Goal: Information Seeking & Learning: Learn about a topic

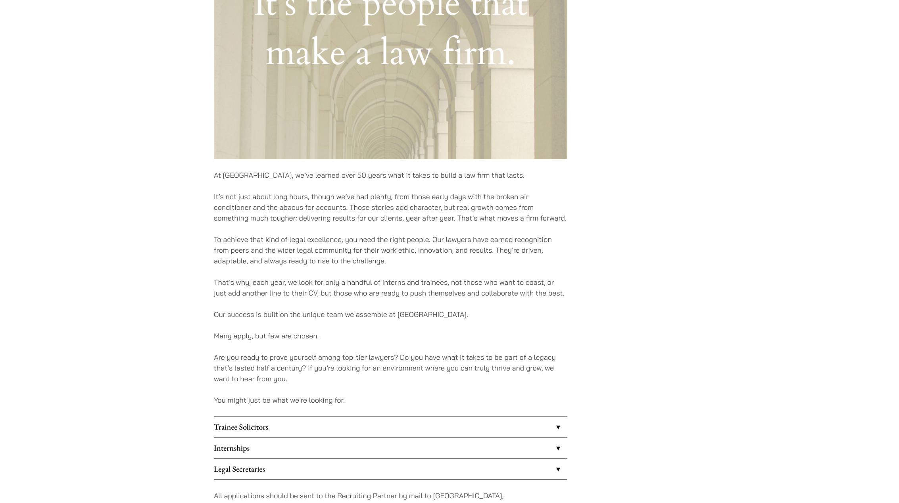
scroll to position [391, 0]
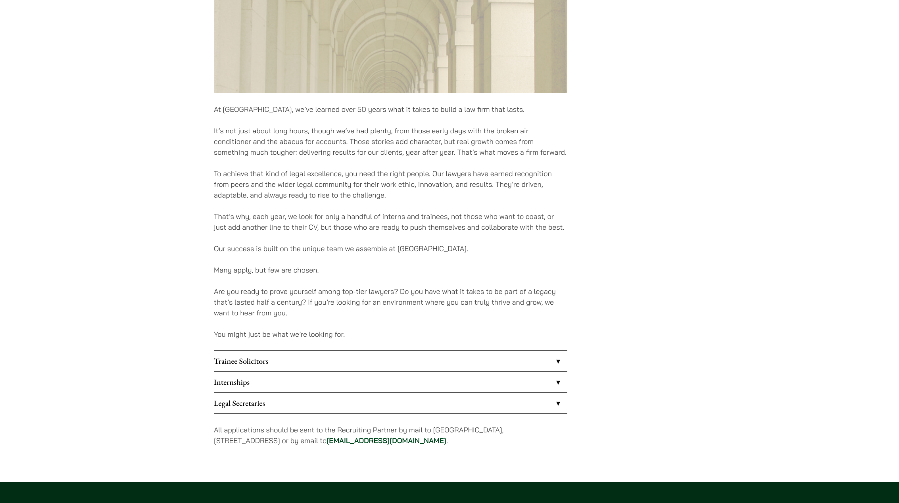
click at [238, 385] on link "Internships" at bounding box center [391, 382] width 354 height 21
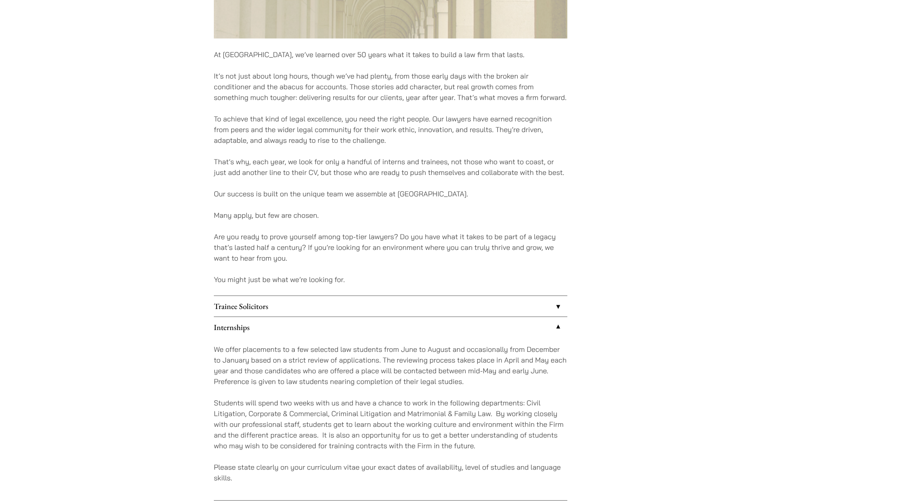
scroll to position [561, 0]
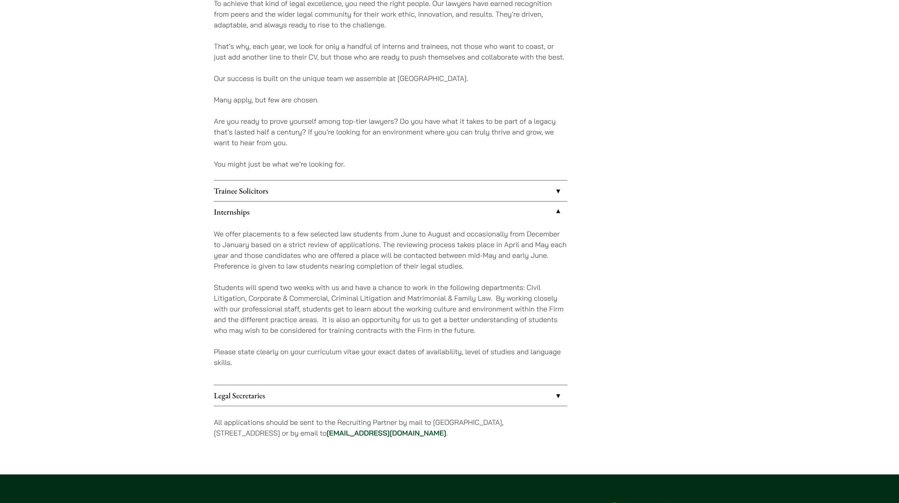
click at [253, 397] on link "Legal Secretaries" at bounding box center [391, 395] width 354 height 21
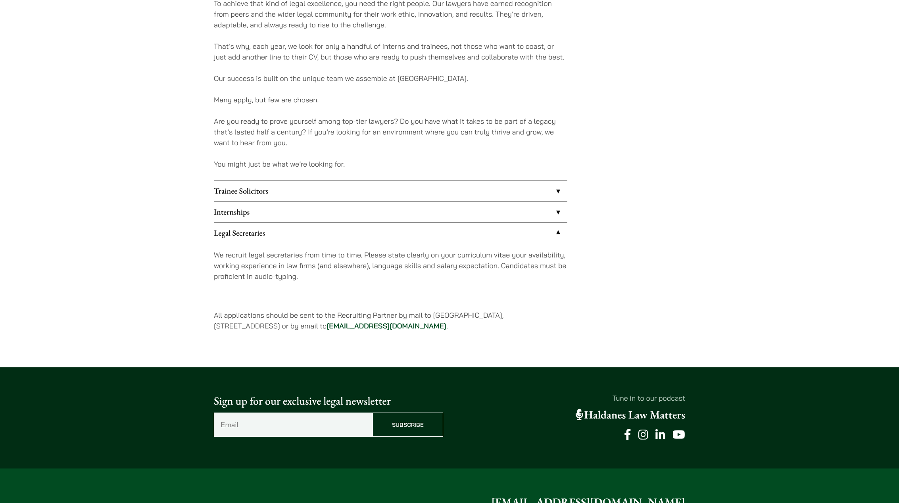
click at [271, 204] on link "Internships" at bounding box center [391, 212] width 354 height 21
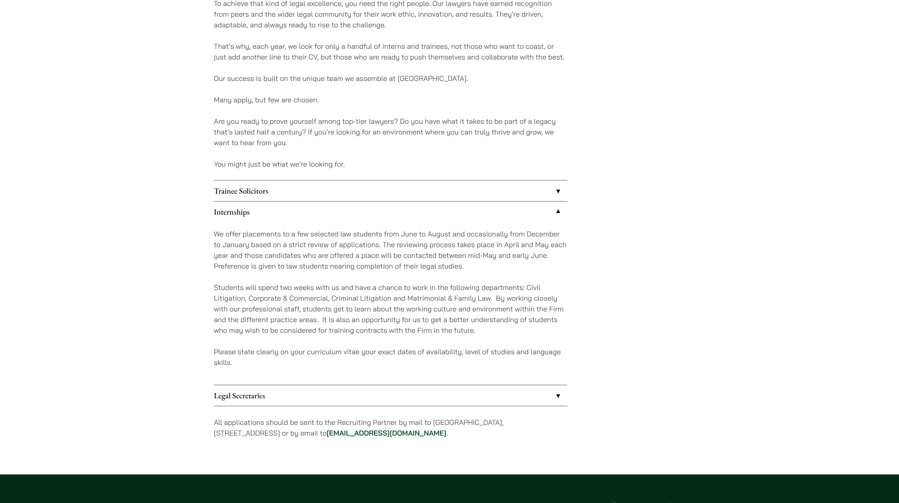
click at [273, 196] on link "Trainee Solicitors" at bounding box center [391, 191] width 354 height 21
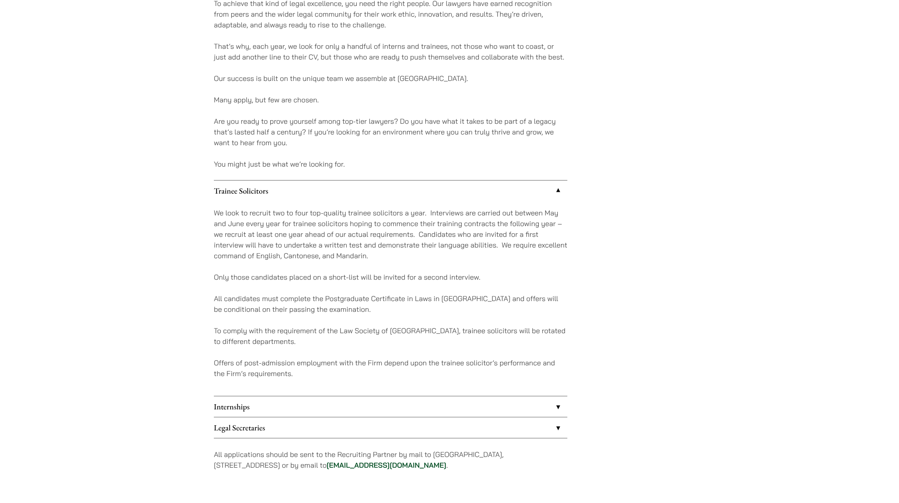
click at [273, 195] on link "Trainee Solicitors" at bounding box center [391, 191] width 354 height 21
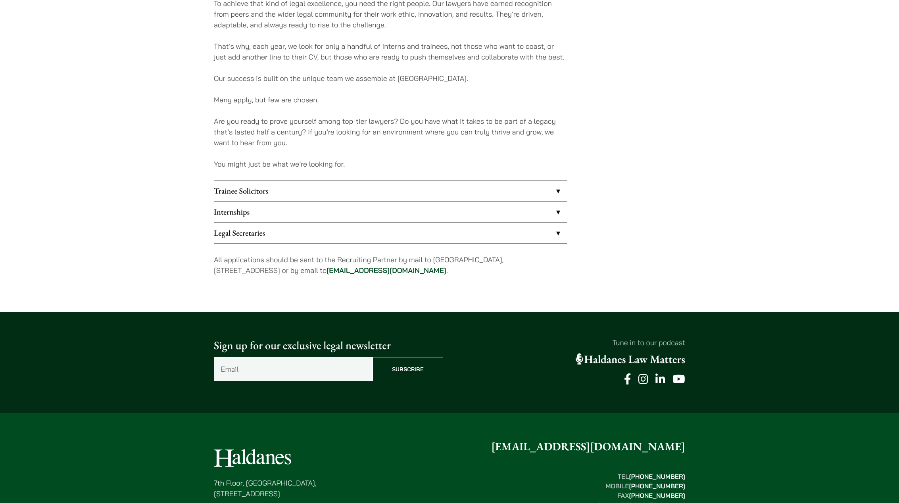
click at [284, 206] on link "Internships" at bounding box center [391, 212] width 354 height 21
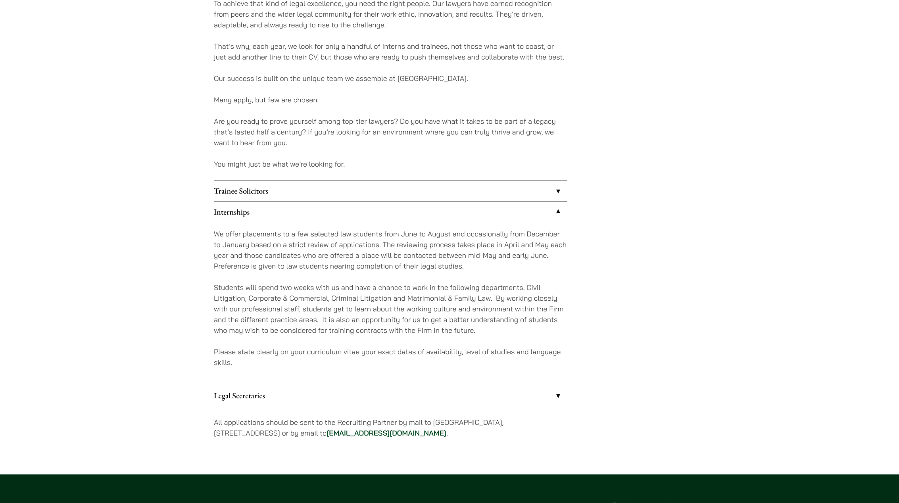
click at [278, 210] on link "Internships" at bounding box center [391, 212] width 354 height 21
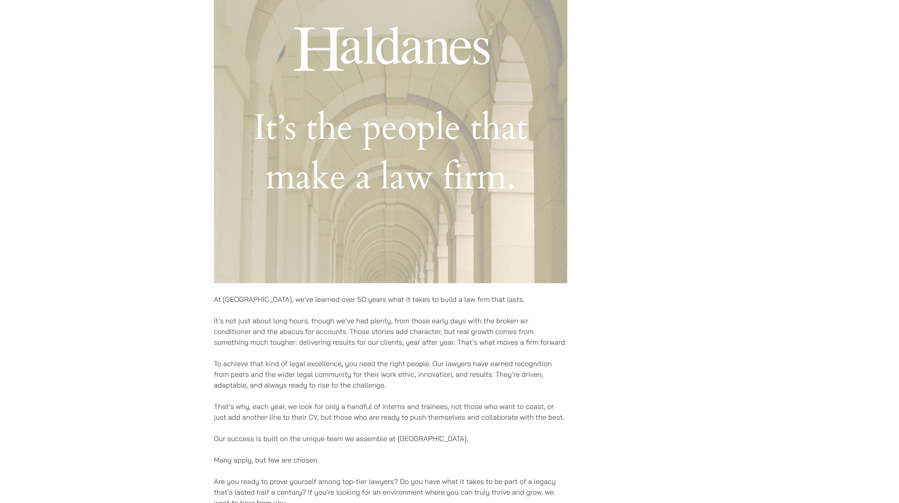
scroll to position [391, 0]
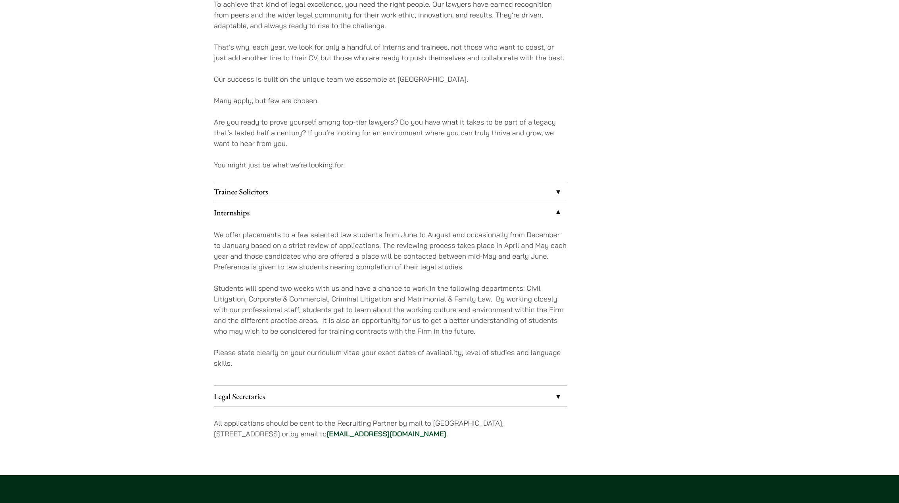
scroll to position [560, 0]
